Goal: Find specific page/section: Find specific page/section

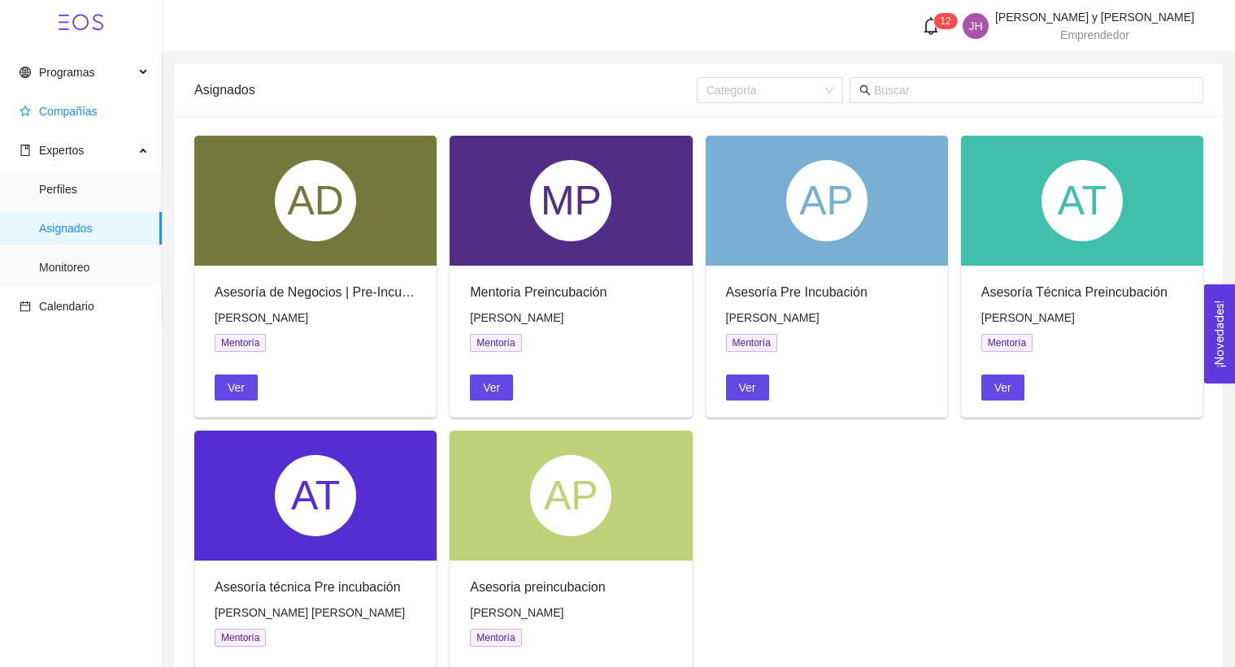
click at [87, 120] on span "Compañías" at bounding box center [84, 111] width 129 height 33
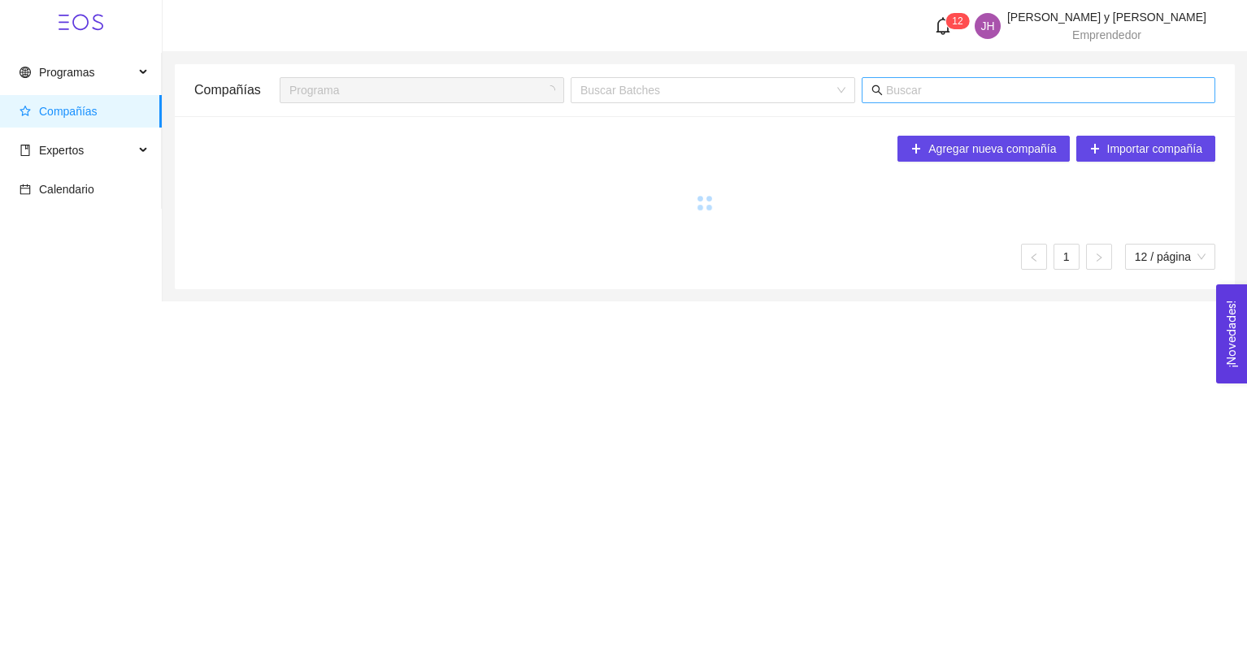
click at [930, 98] on input "text" at bounding box center [1045, 90] width 319 height 18
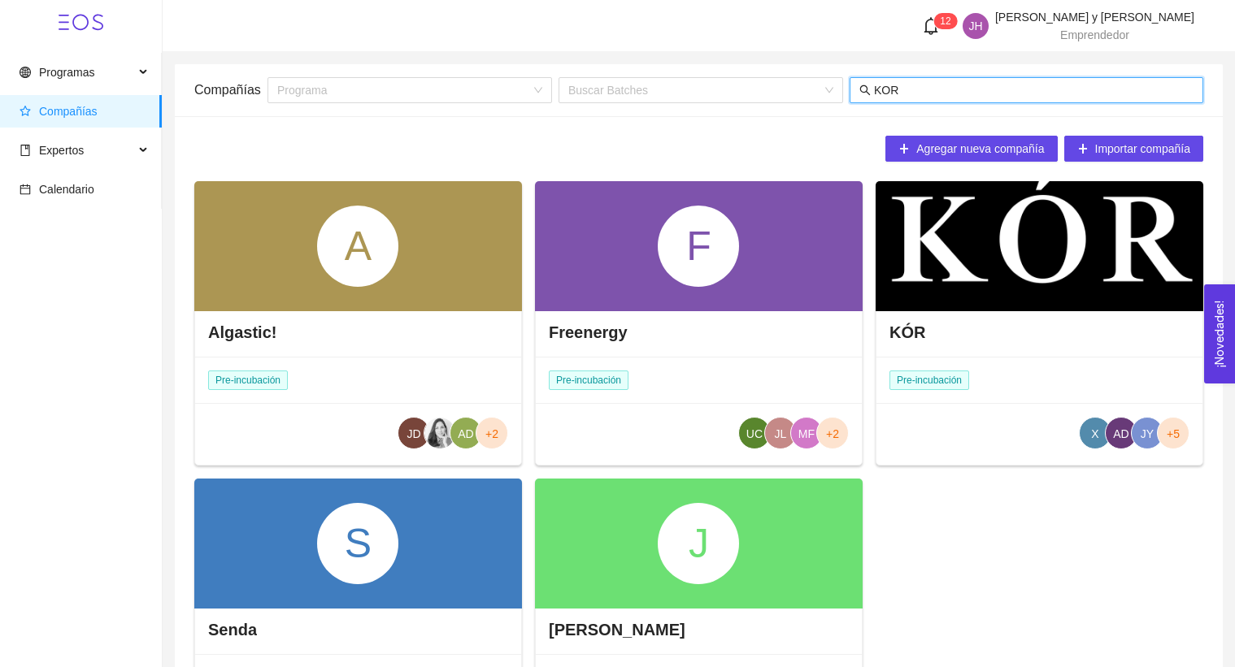
type input "KOR"
click at [962, 315] on div "KÓR" at bounding box center [1039, 332] width 326 height 49
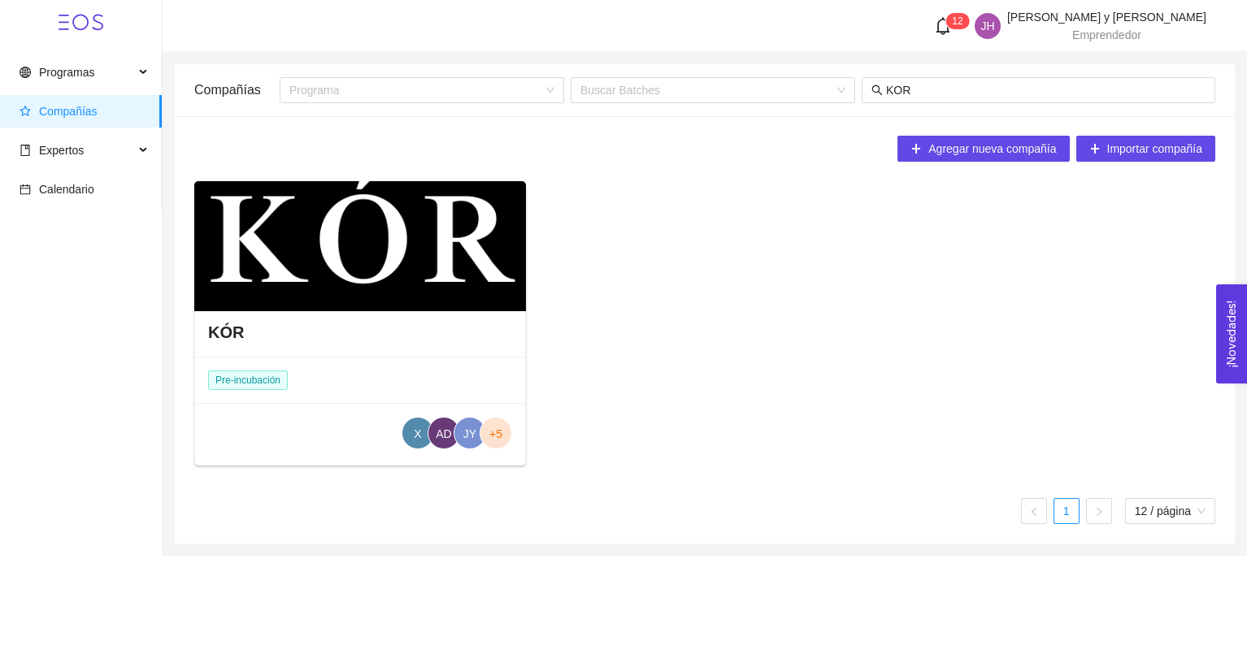
click at [351, 261] on div at bounding box center [360, 246] width 332 height 130
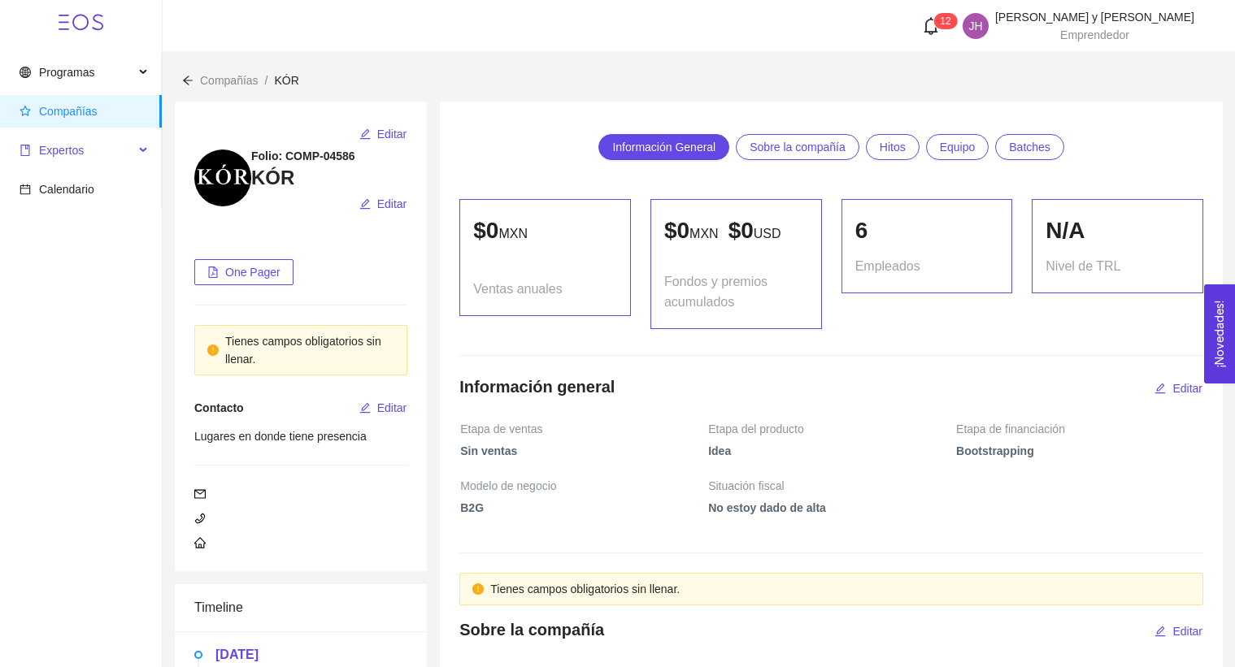
click at [98, 149] on span "Expertos" at bounding box center [77, 150] width 115 height 33
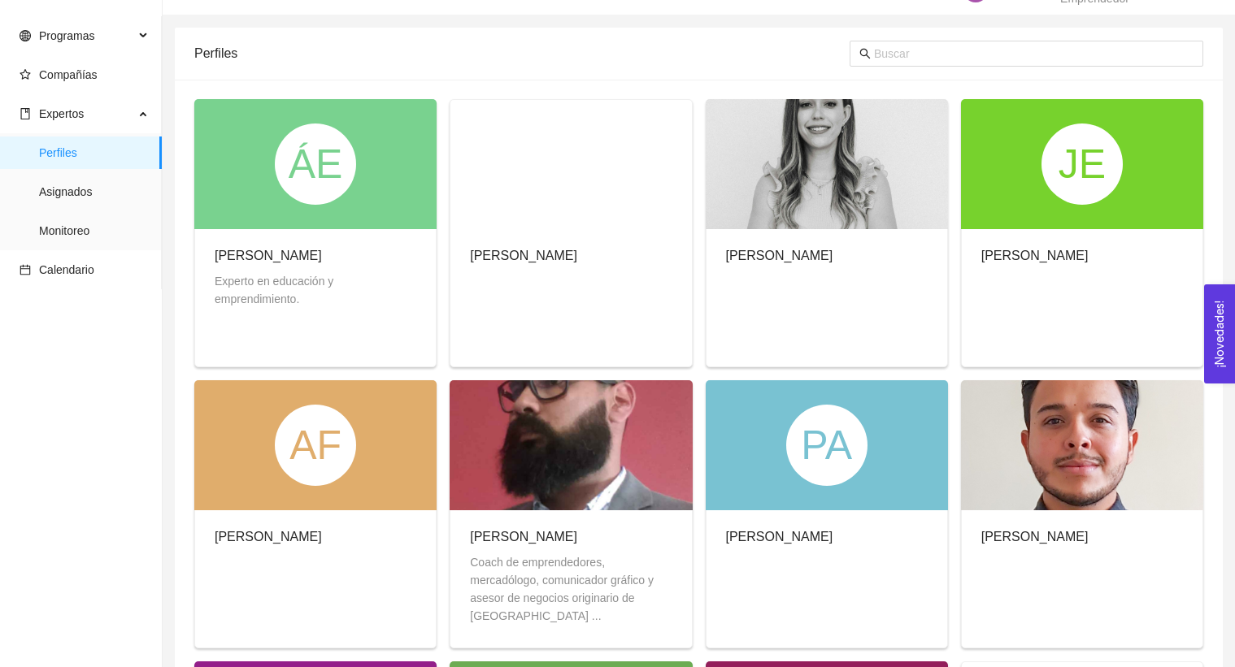
scroll to position [65, 0]
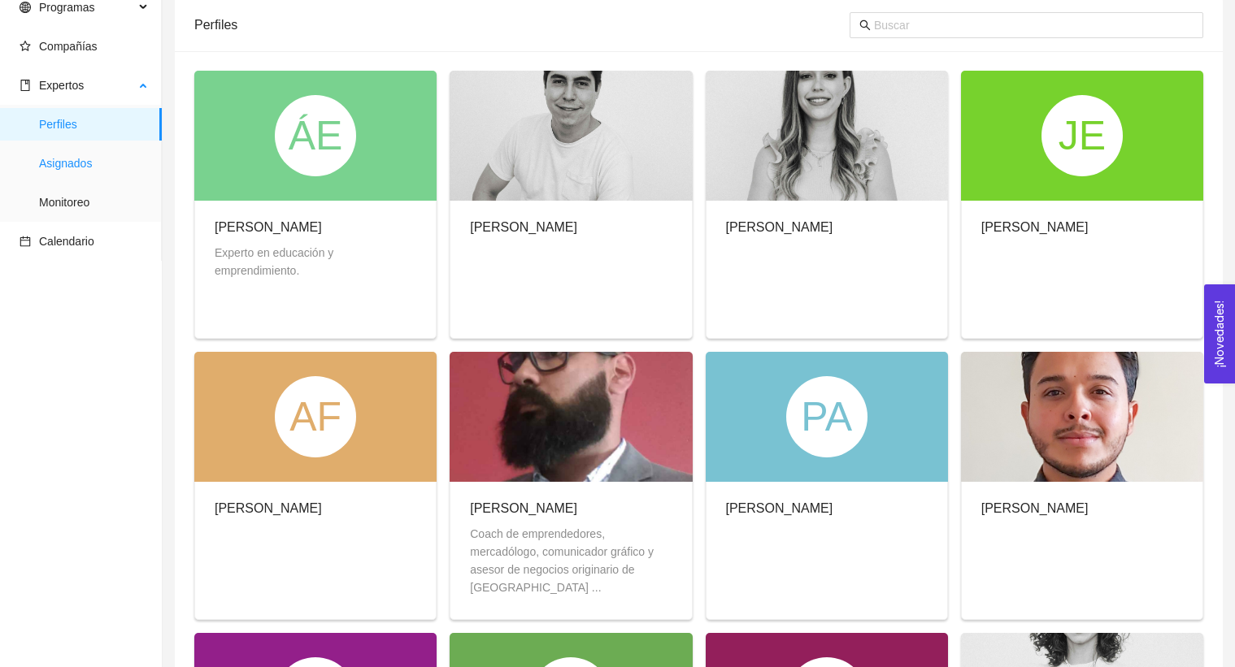
click at [123, 163] on span "Asignados" at bounding box center [94, 163] width 110 height 33
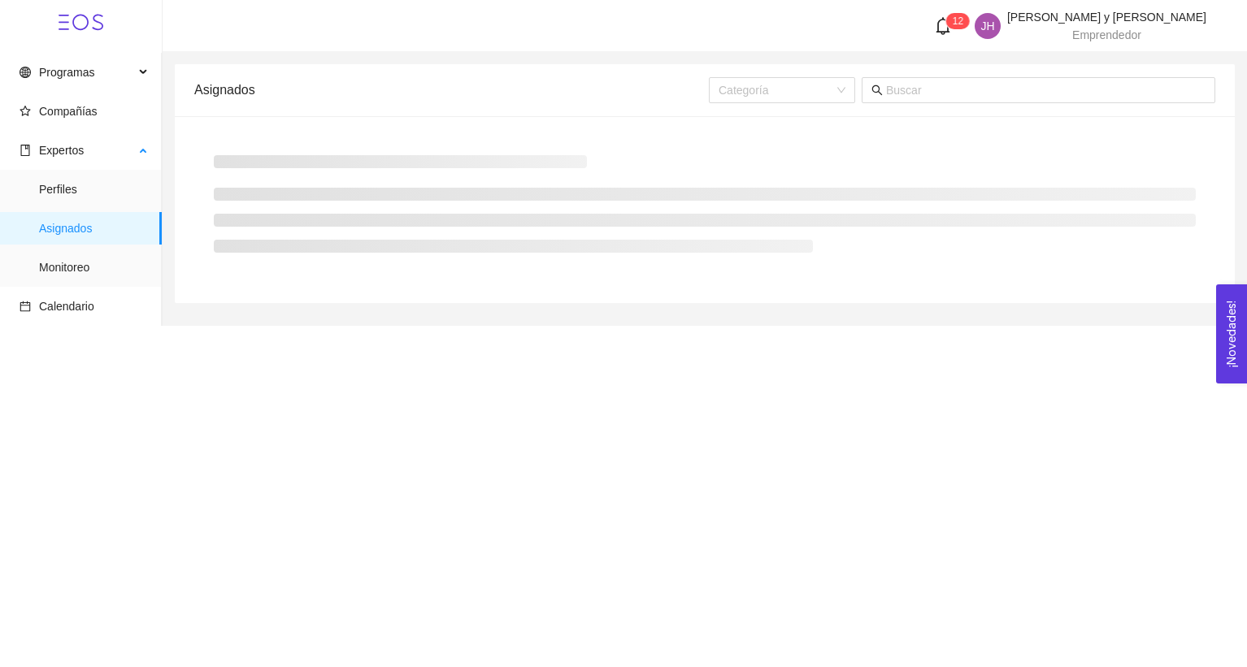
click at [80, 167] on li "Expertos Perfiles Asignados Monitoreo" at bounding box center [80, 210] width 161 height 153
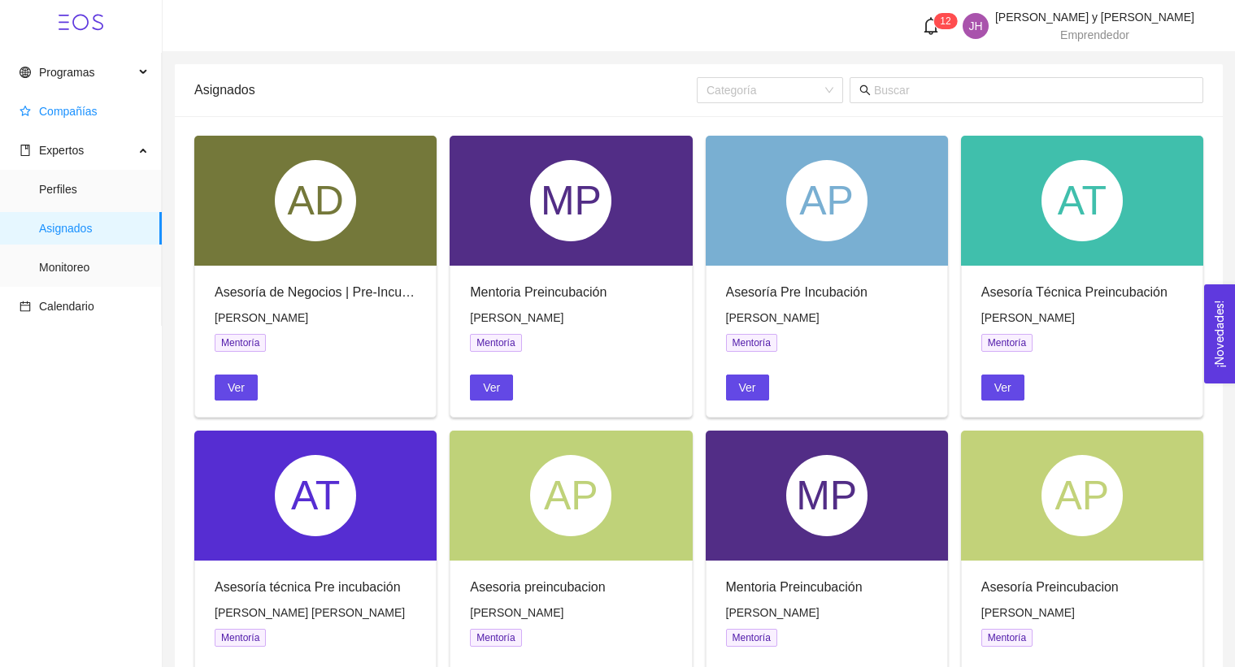
click at [114, 94] on ul "Programas Compañías Expertos Perfiles Asignados Monitoreo Calendario" at bounding box center [81, 189] width 162 height 273
